Goal: Navigation & Orientation: Find specific page/section

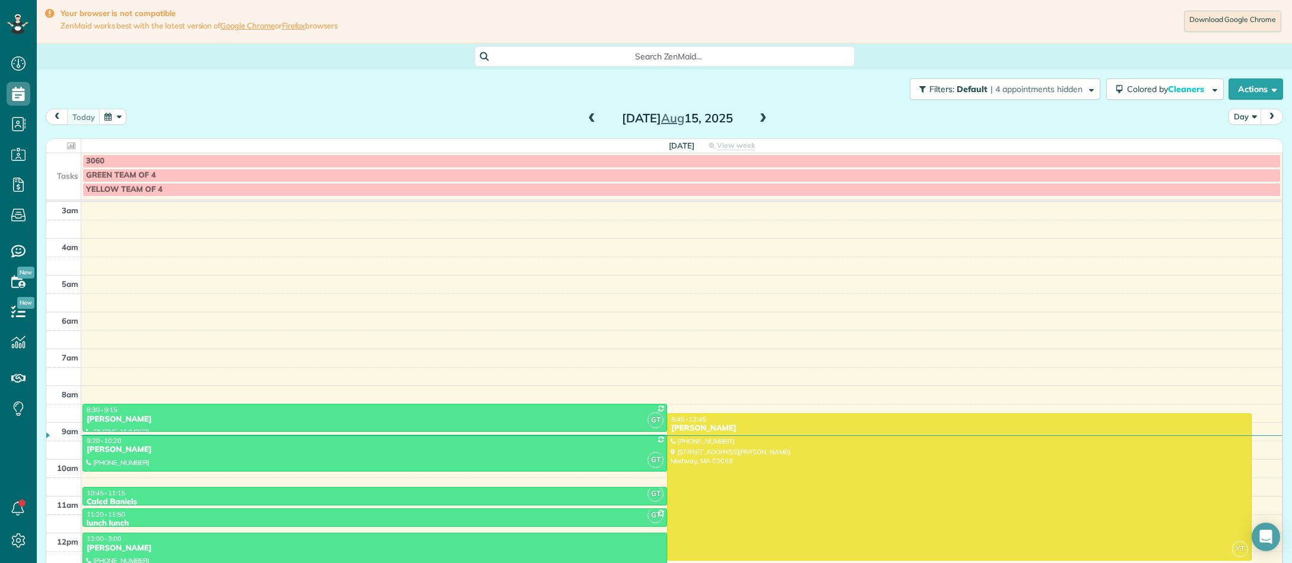
scroll to position [121, 0]
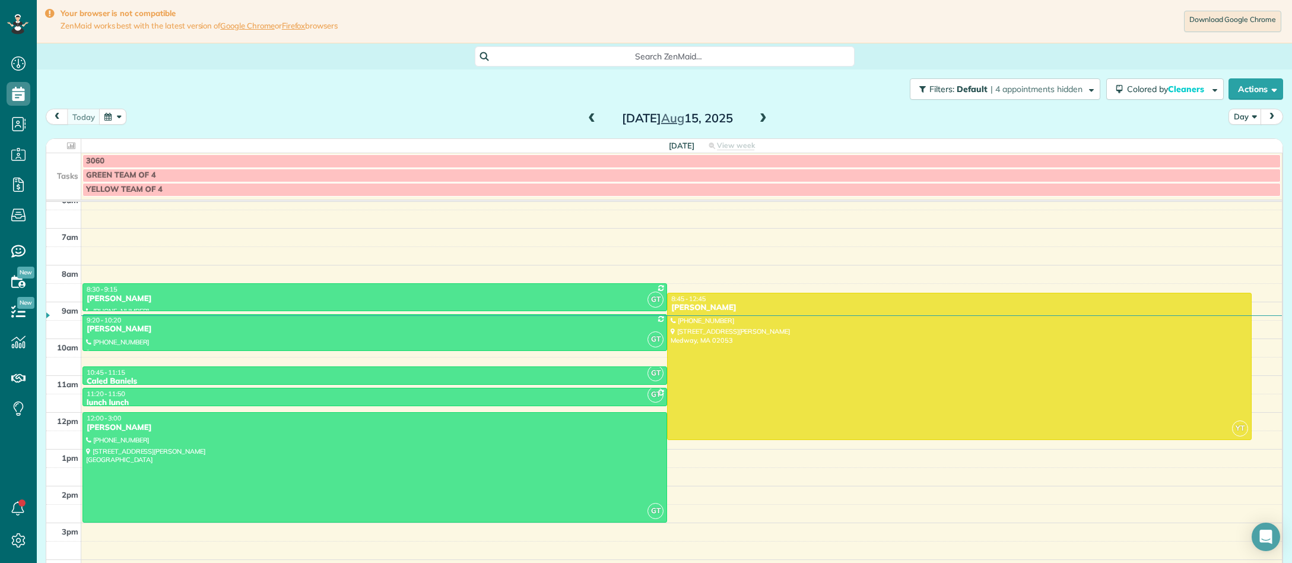
click at [112, 120] on button "button" at bounding box center [112, 117] width 27 height 16
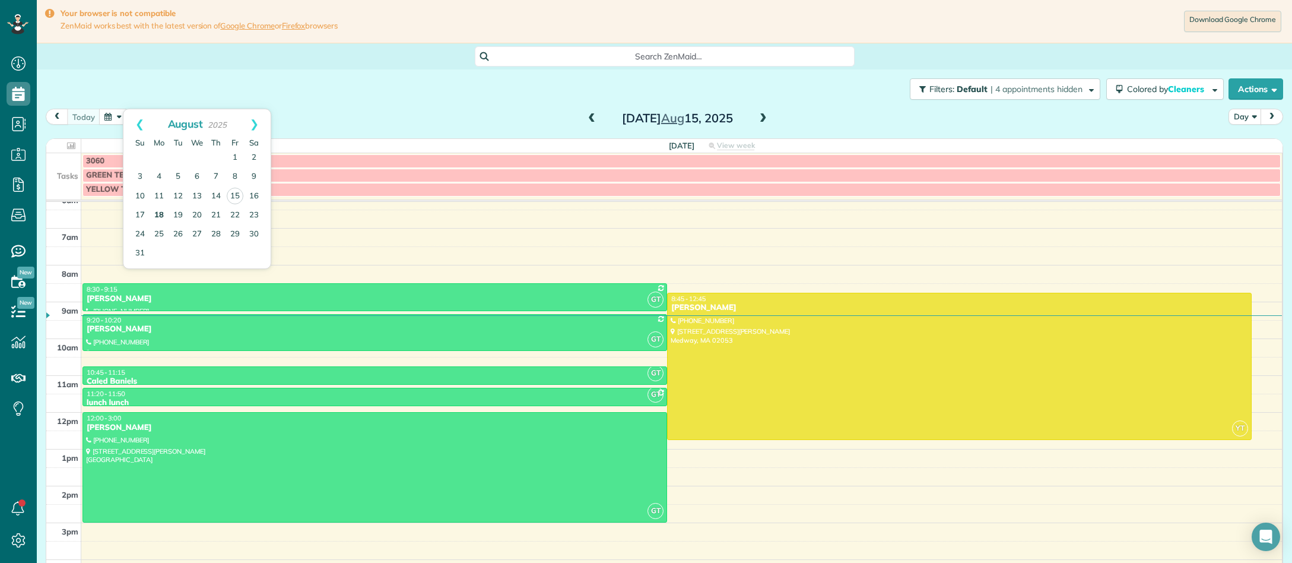
click at [166, 215] on link "18" at bounding box center [159, 215] width 19 height 19
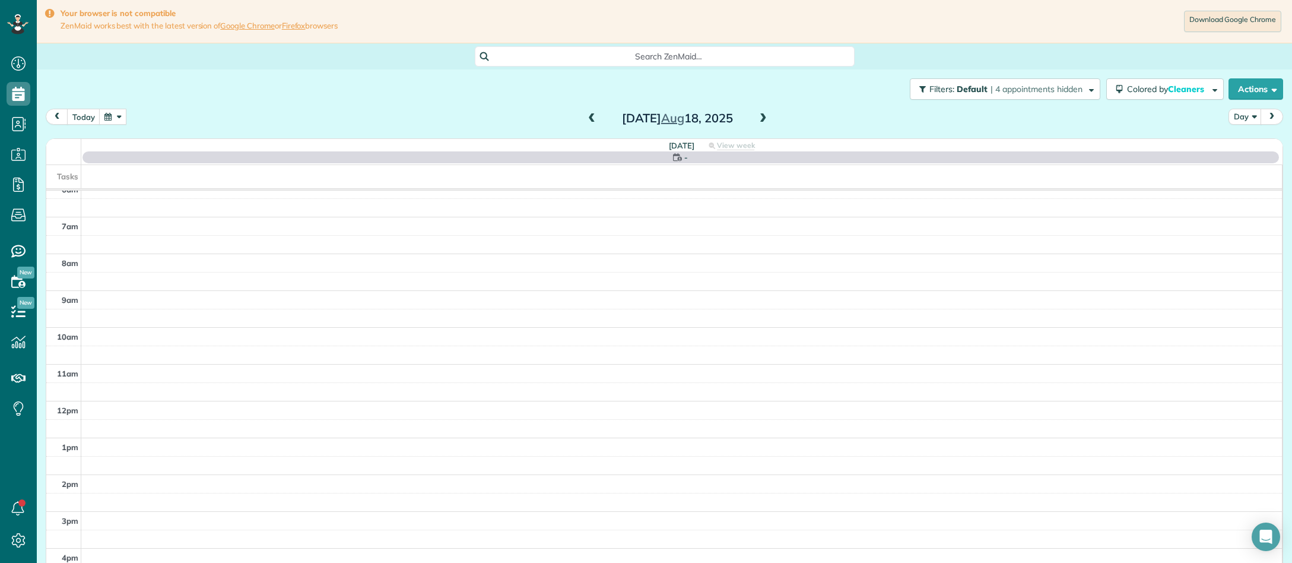
click at [763, 119] on span at bounding box center [763, 118] width 13 height 11
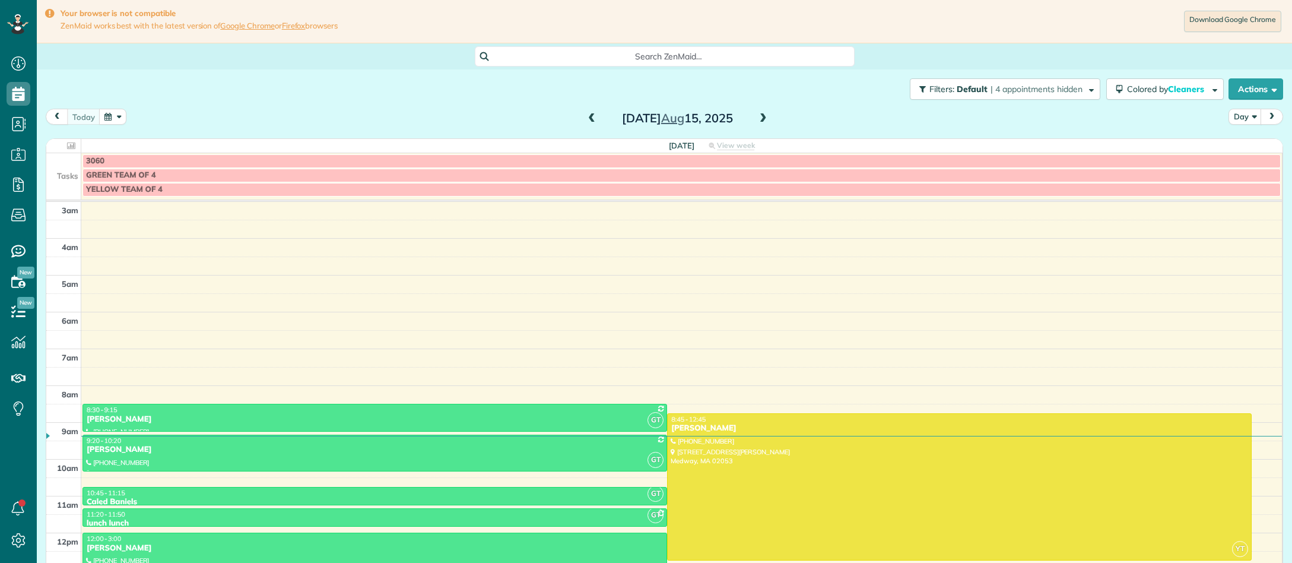
scroll to position [121, 0]
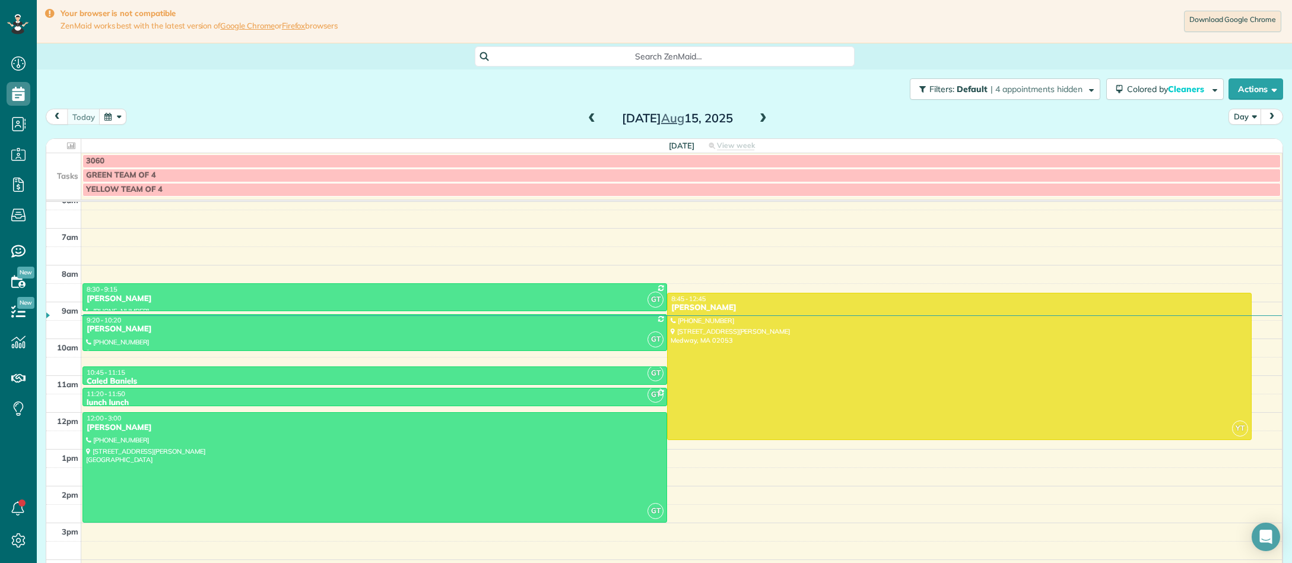
click at [116, 119] on button "button" at bounding box center [112, 117] width 27 height 16
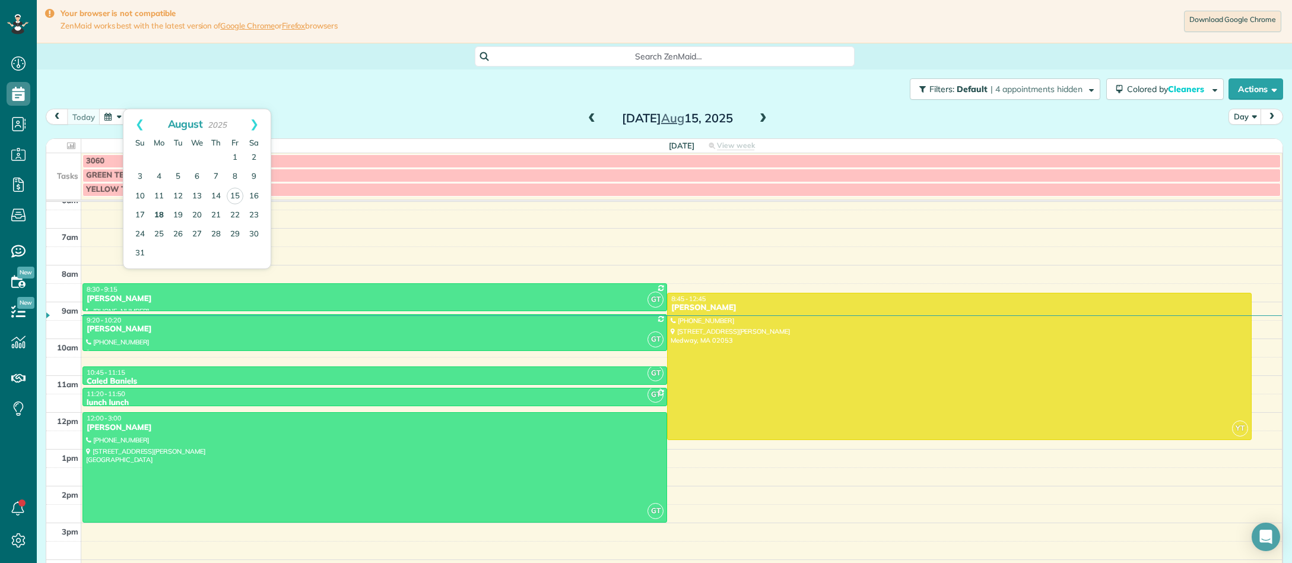
click at [162, 215] on link "18" at bounding box center [159, 215] width 19 height 19
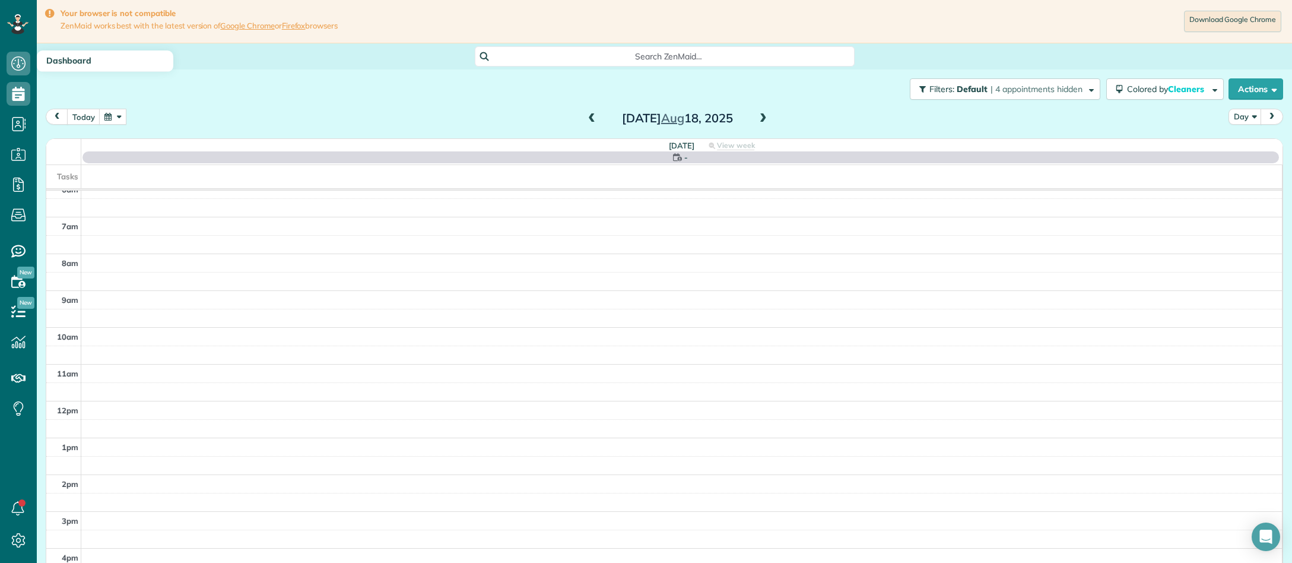
click at [28, 66] on icon at bounding box center [19, 64] width 24 height 24
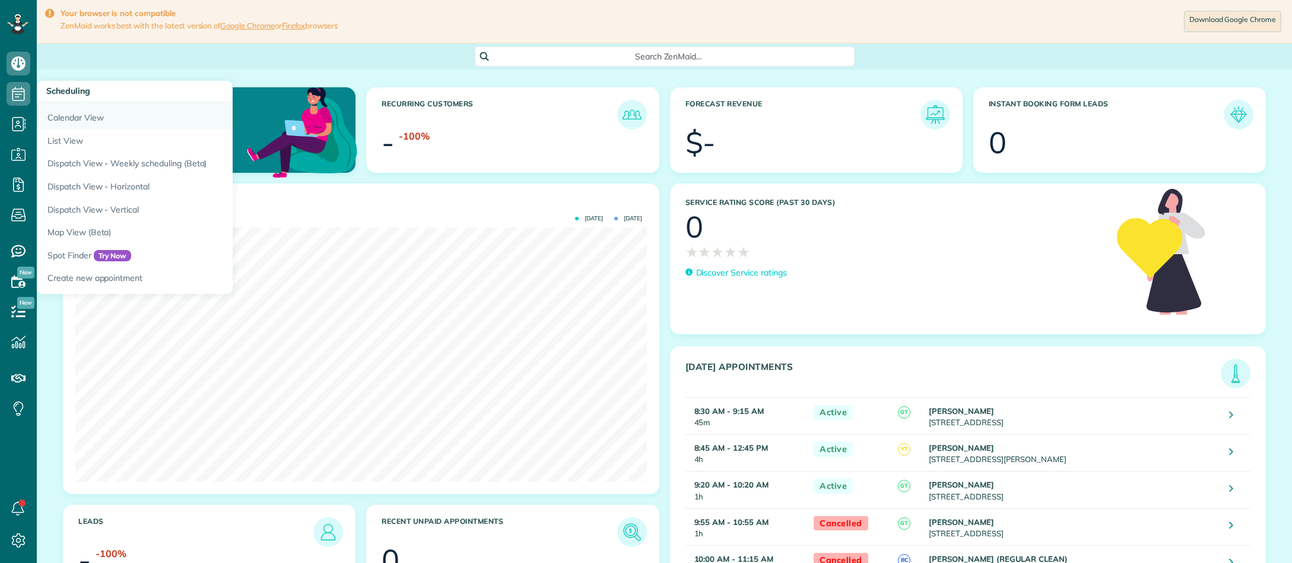
scroll to position [254, 571]
click at [62, 122] on link "Calendar View" at bounding box center [185, 115] width 297 height 27
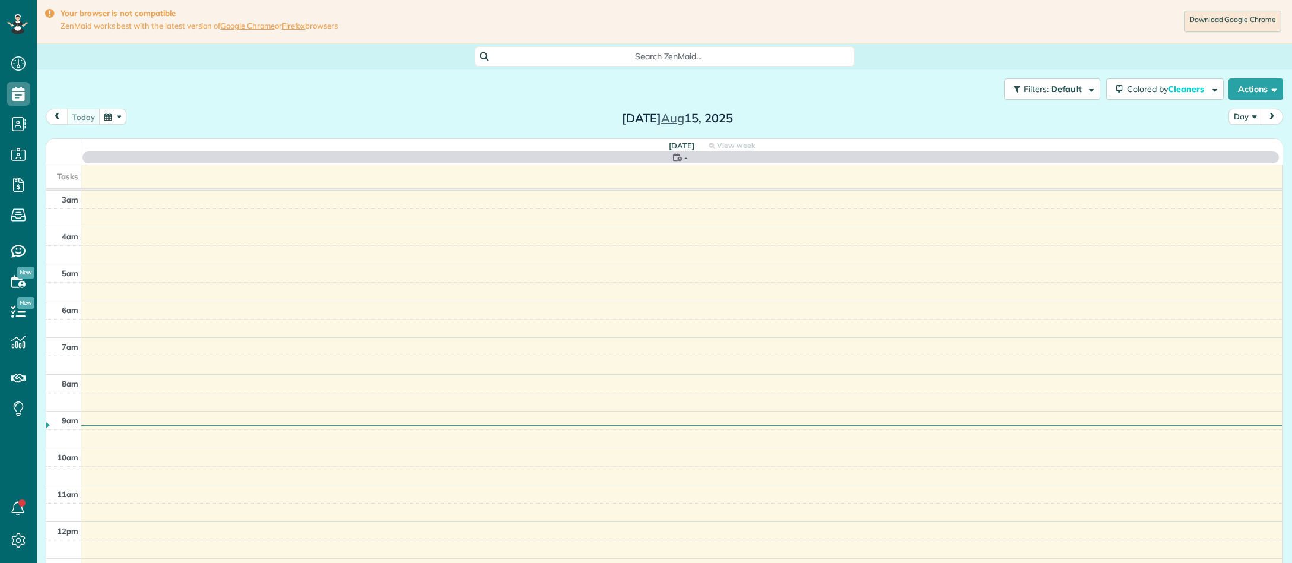
scroll to position [121, 0]
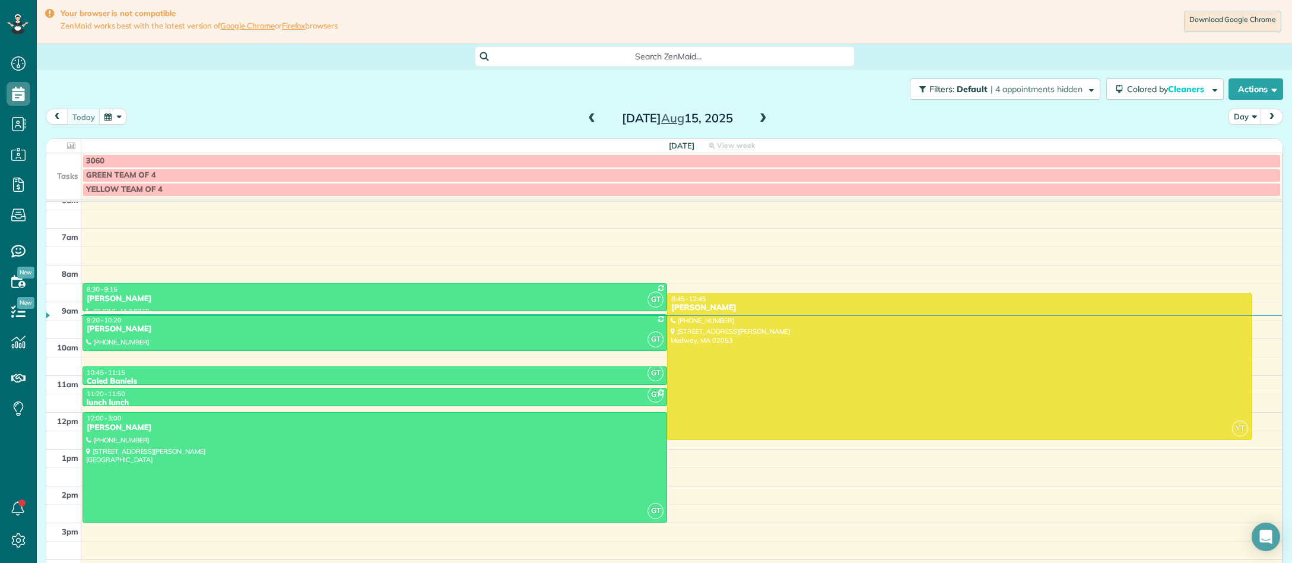
click at [112, 117] on button "button" at bounding box center [112, 117] width 27 height 16
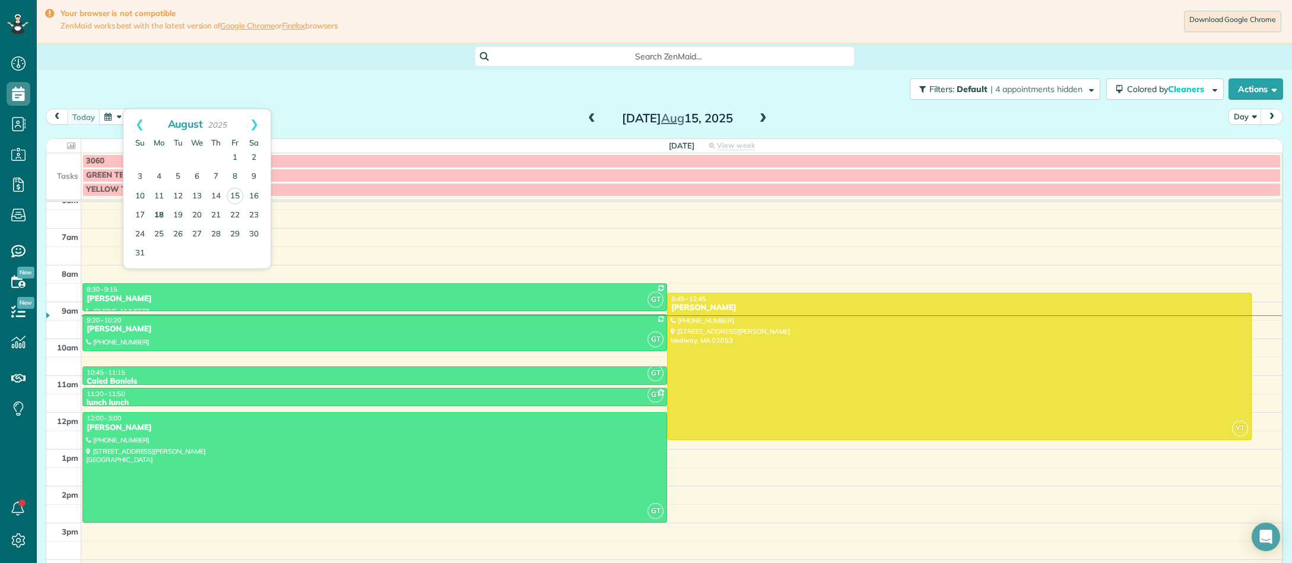
click at [157, 214] on link "18" at bounding box center [159, 215] width 19 height 19
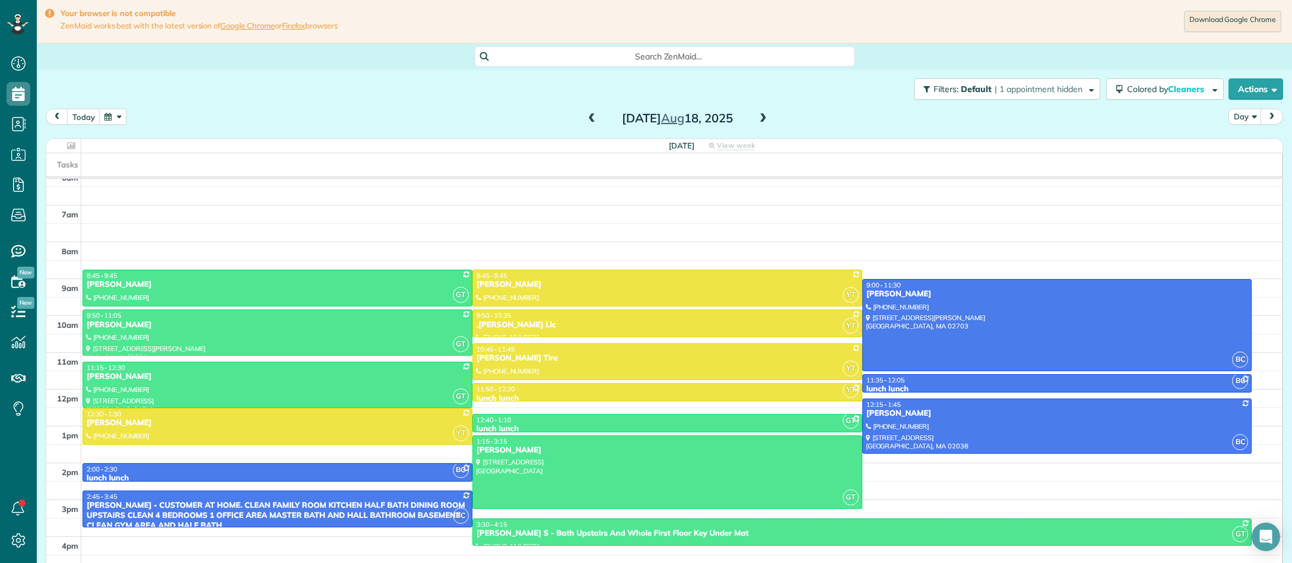
click at [760, 121] on span at bounding box center [763, 118] width 13 height 11
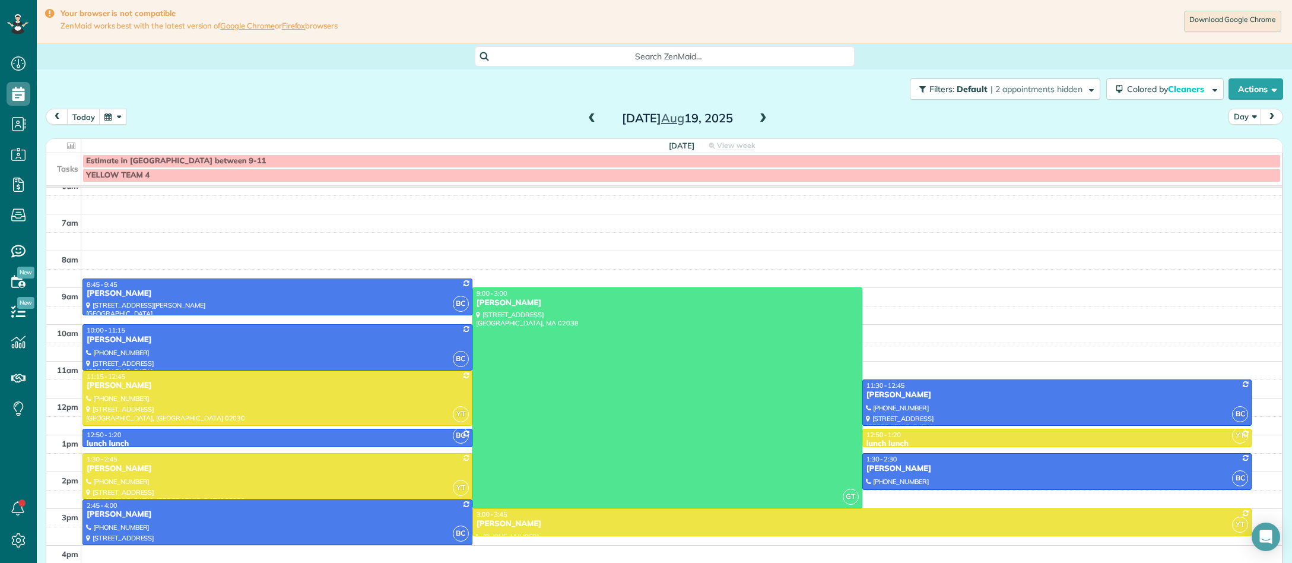
click at [760, 121] on span at bounding box center [763, 118] width 13 height 11
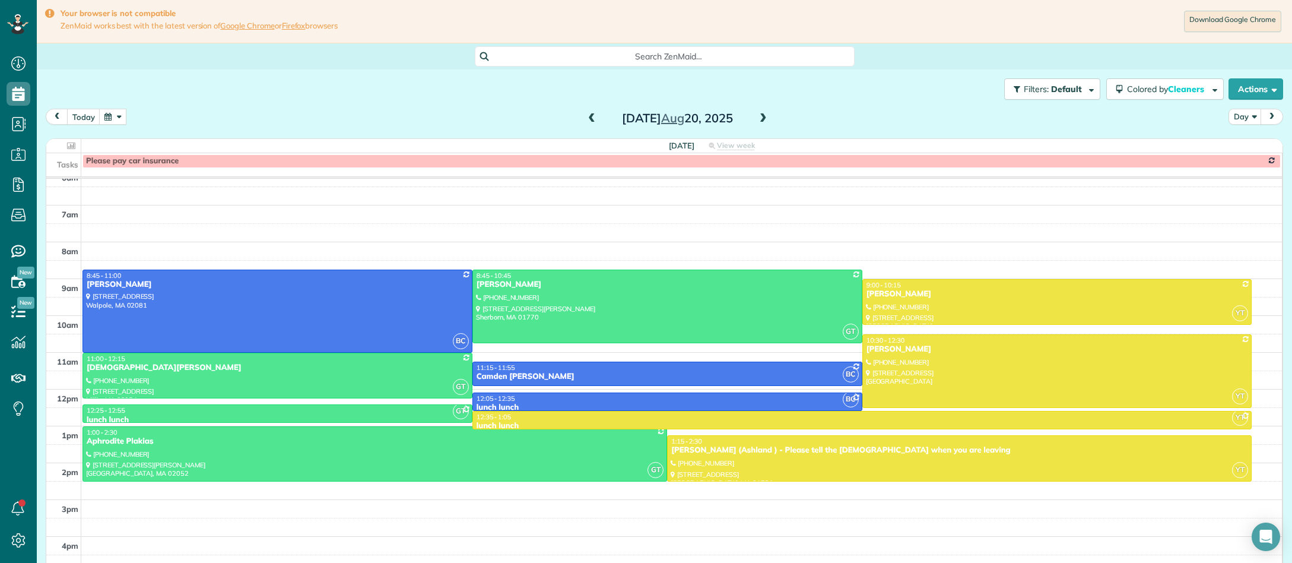
click at [760, 121] on span at bounding box center [763, 118] width 13 height 11
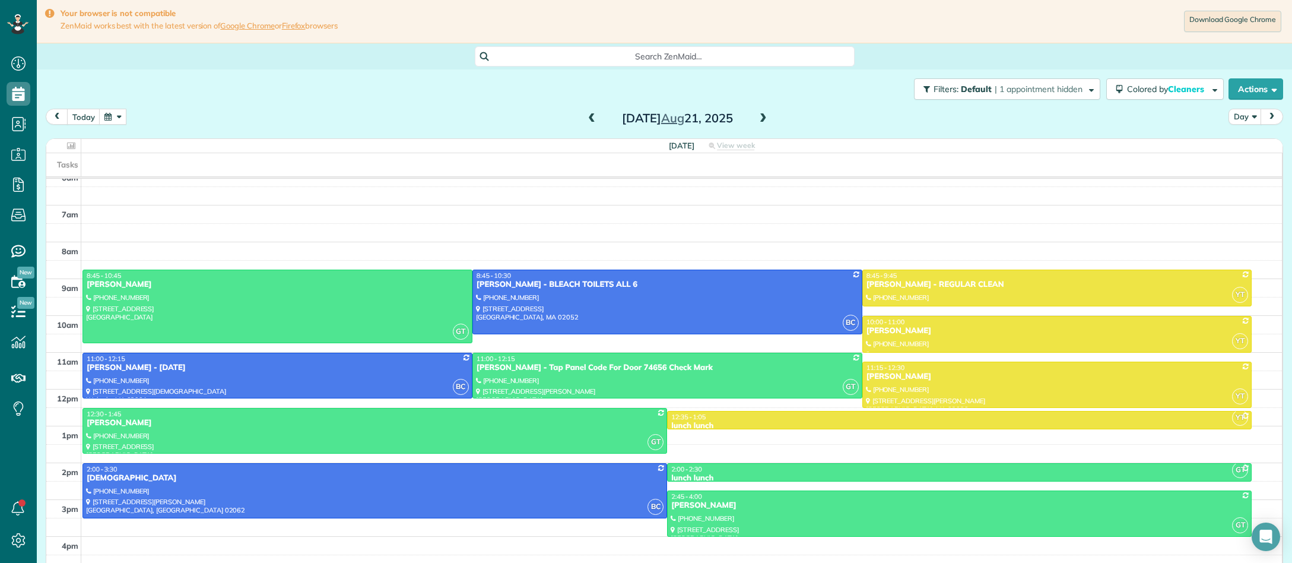
click at [760, 121] on span at bounding box center [763, 118] width 13 height 11
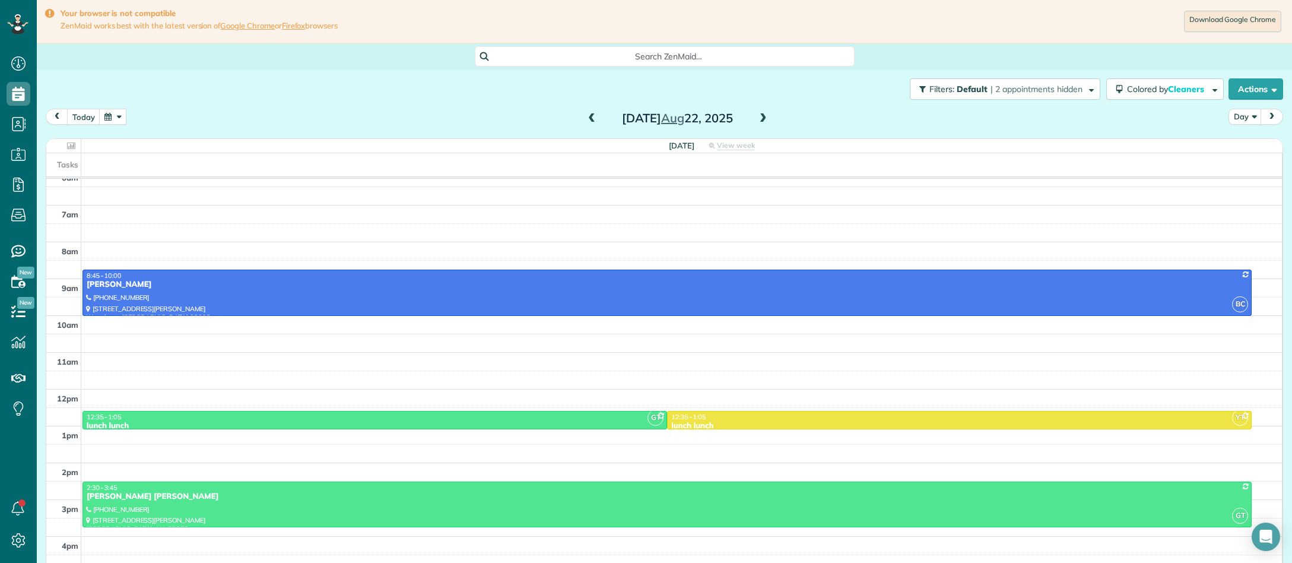
click at [593, 121] on span at bounding box center [591, 118] width 13 height 11
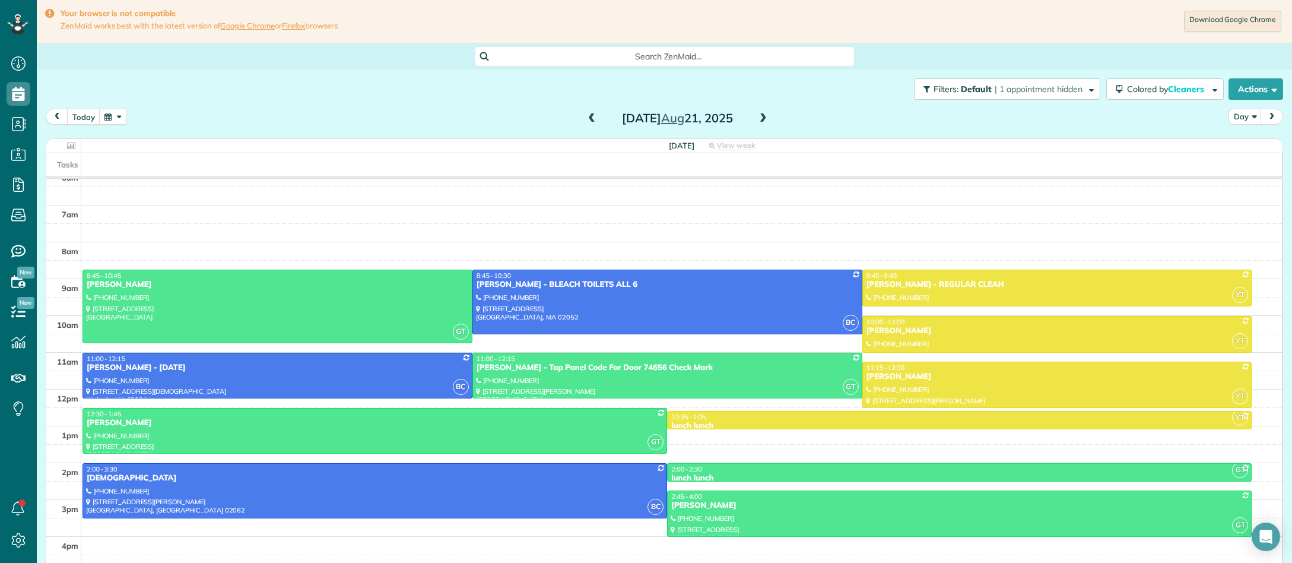
click at [594, 122] on span at bounding box center [591, 118] width 13 height 11
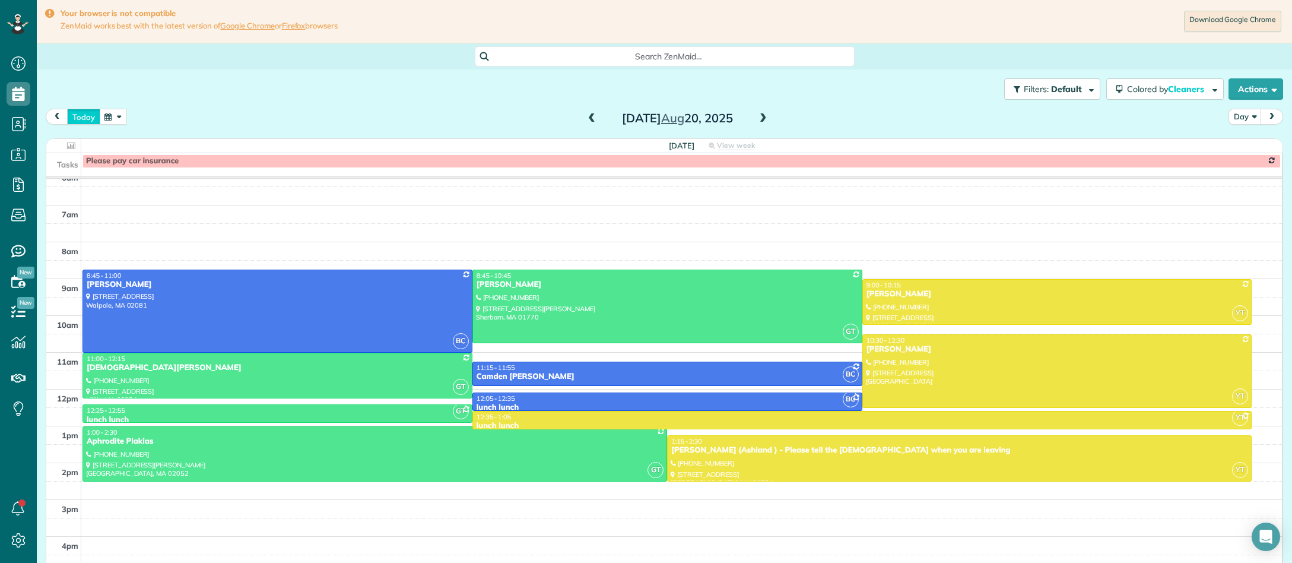
click at [97, 119] on button "today" at bounding box center [83, 117] width 33 height 16
